Goal: Browse casually

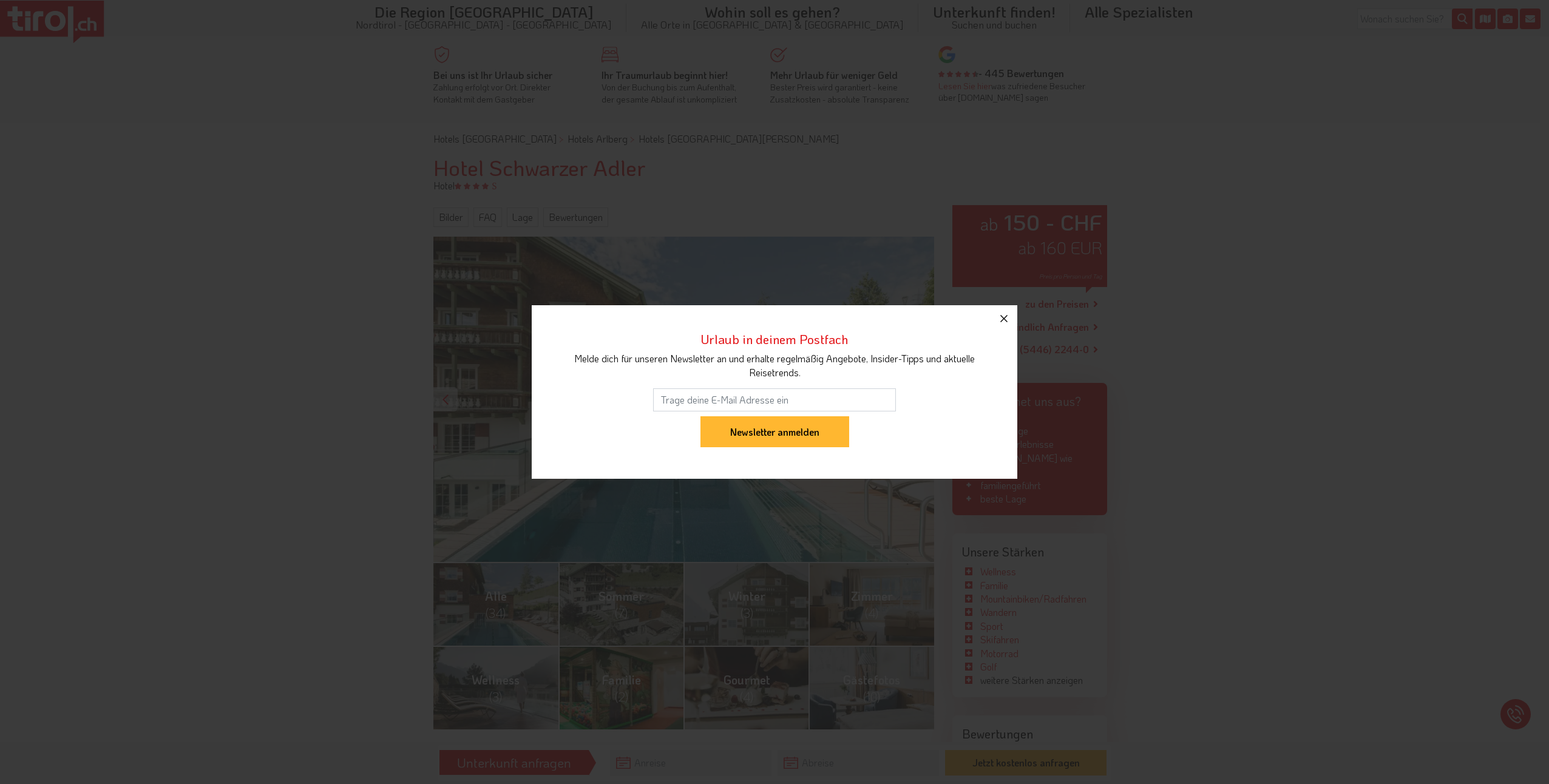
click at [1001, 319] on icon "button" at bounding box center [1003, 319] width 15 height 15
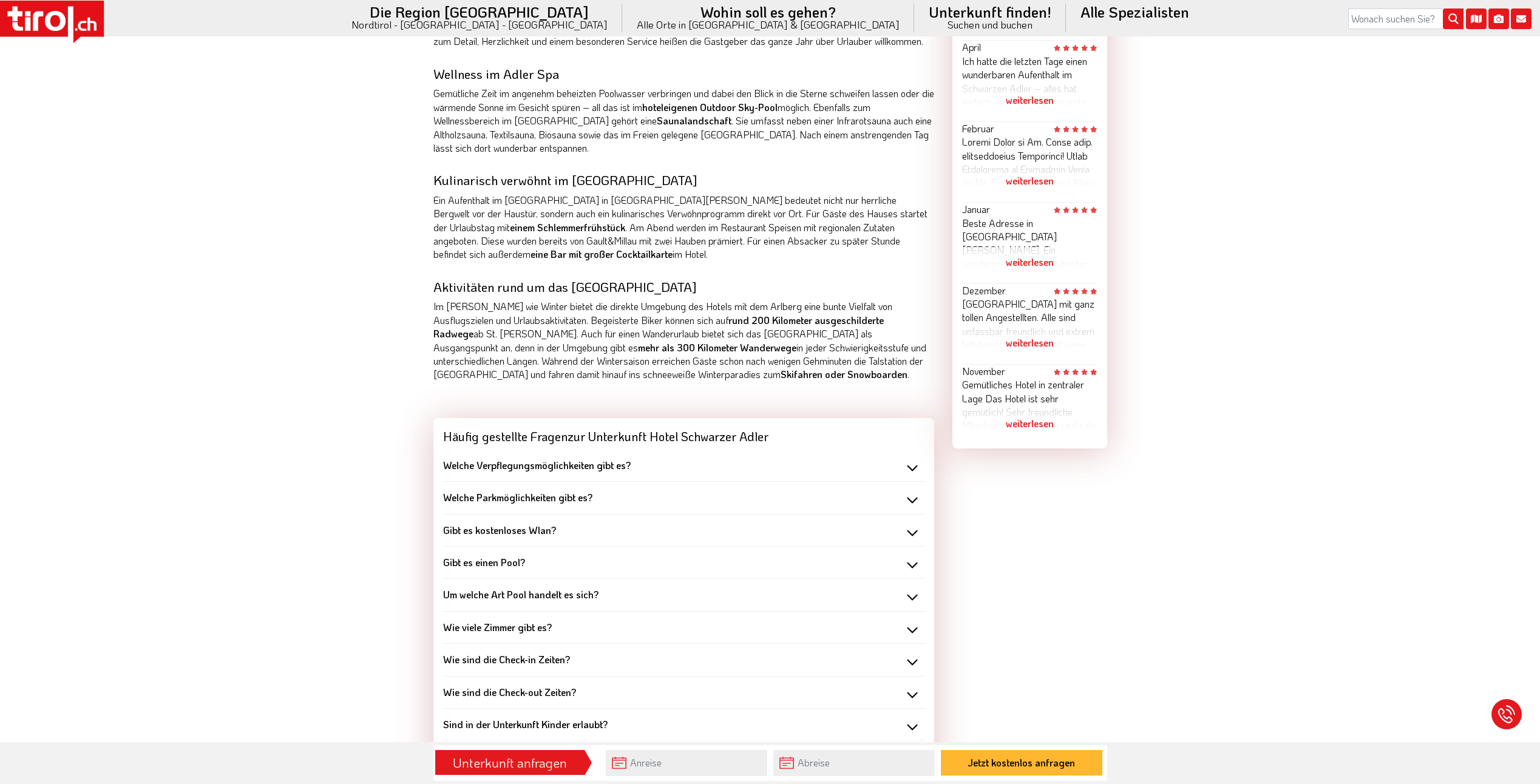
scroll to position [728, 0]
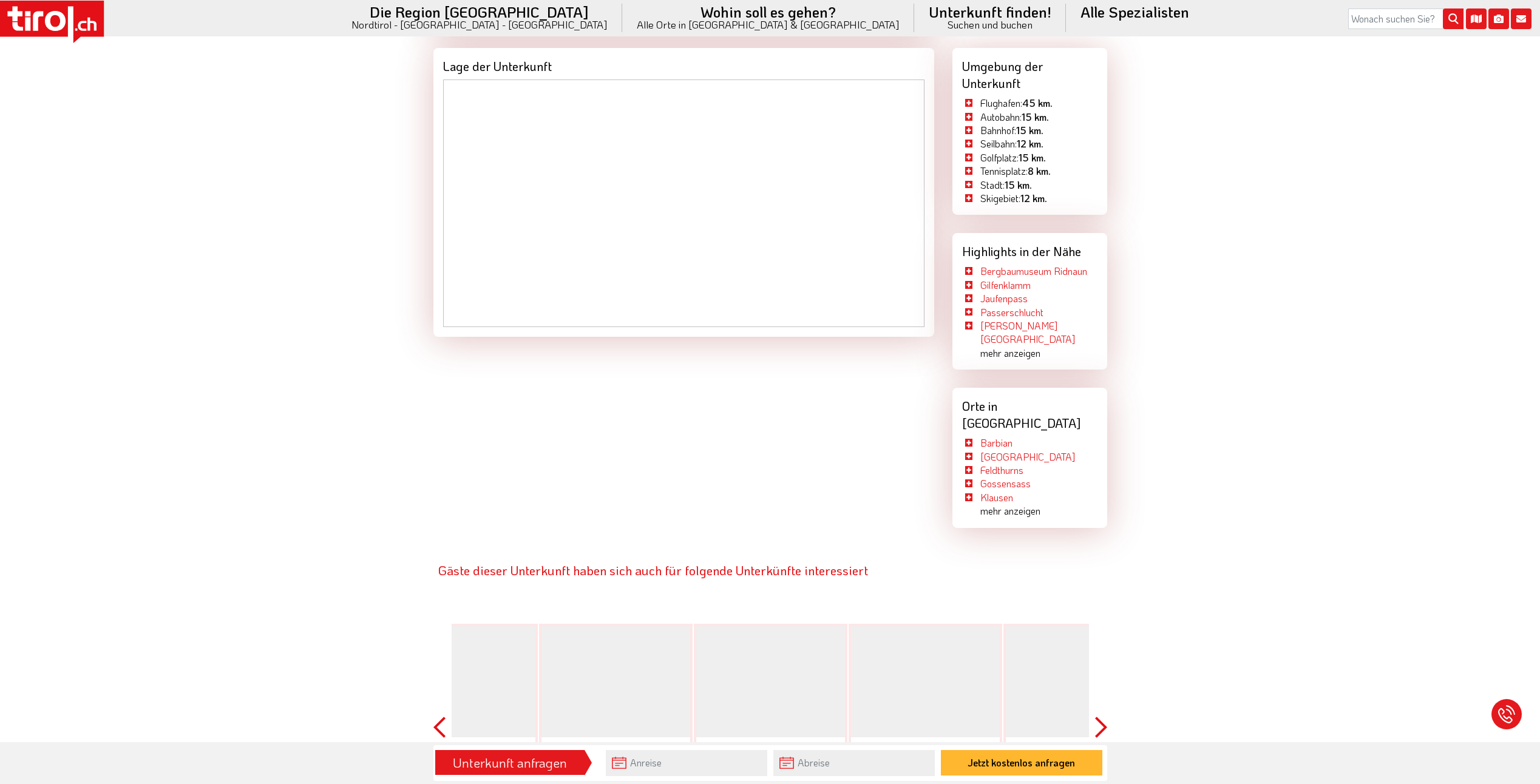
scroll to position [2549, 0]
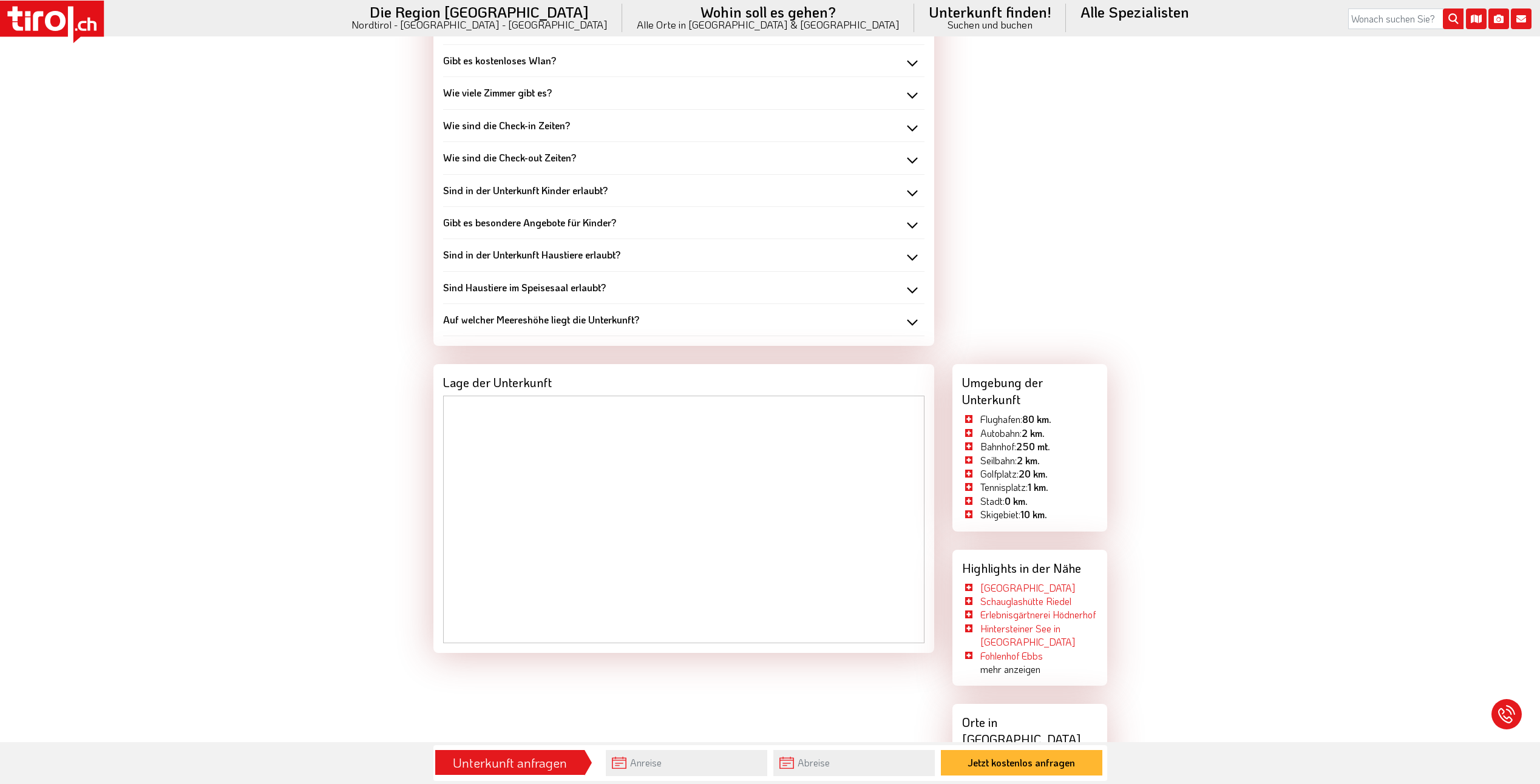
scroll to position [1457, 0]
